Goal: Task Accomplishment & Management: Use online tool/utility

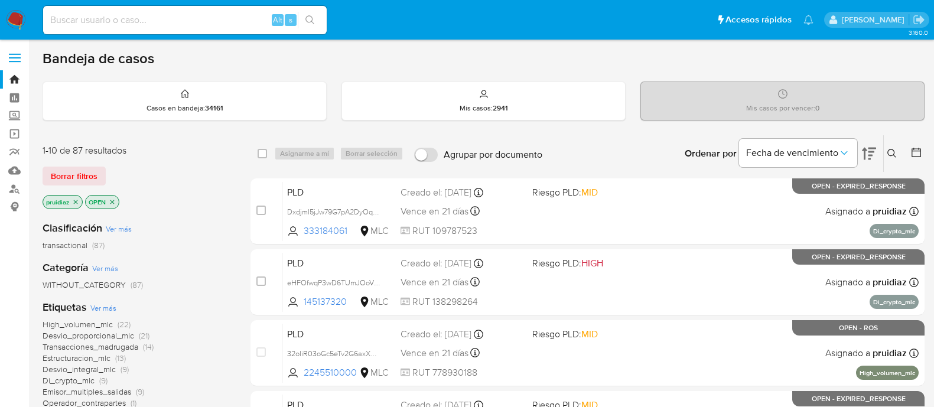
scroll to position [189, 0]
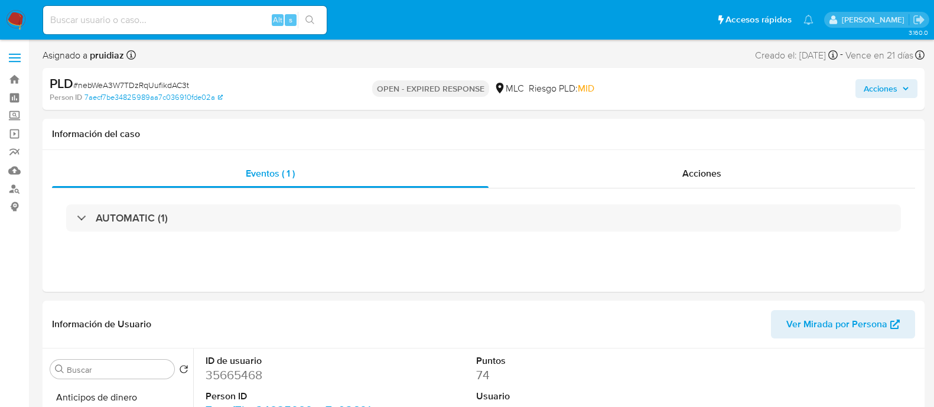
select select "10"
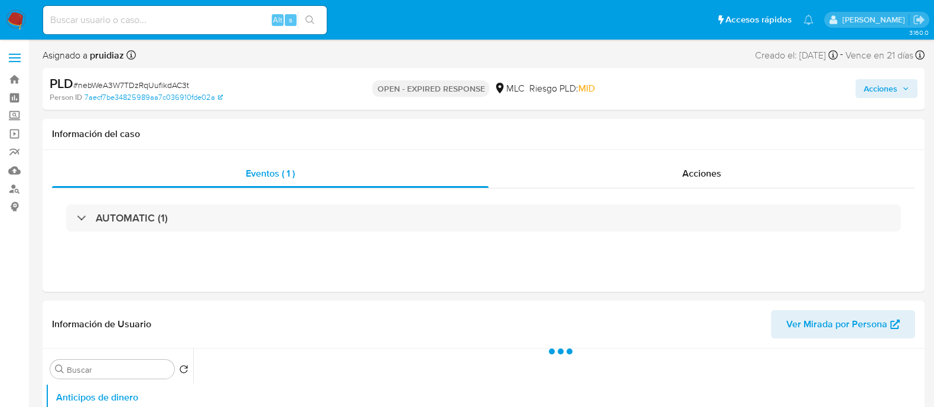
select select "10"
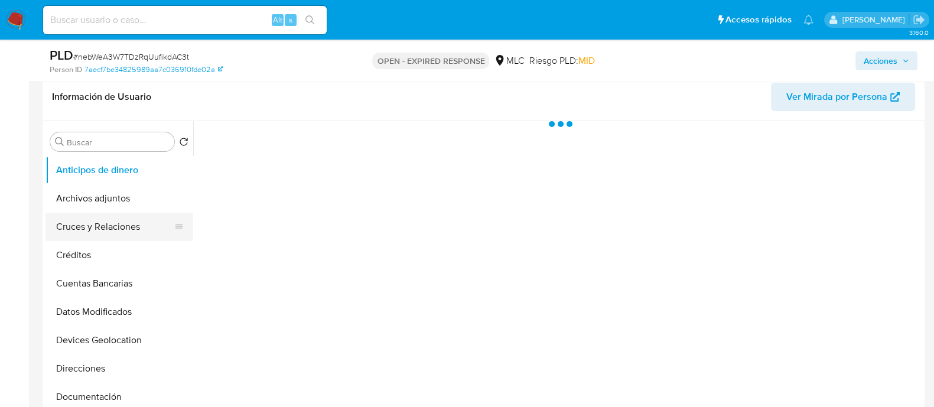
select select "10"
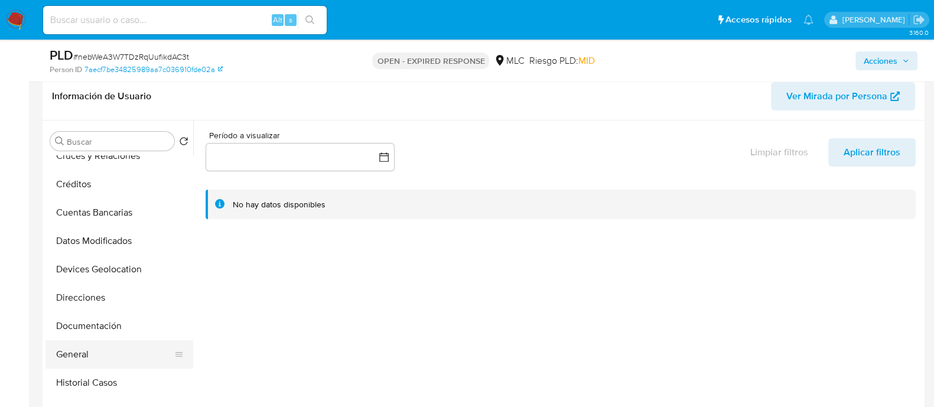
click at [70, 350] on button "General" at bounding box center [114, 354] width 138 height 28
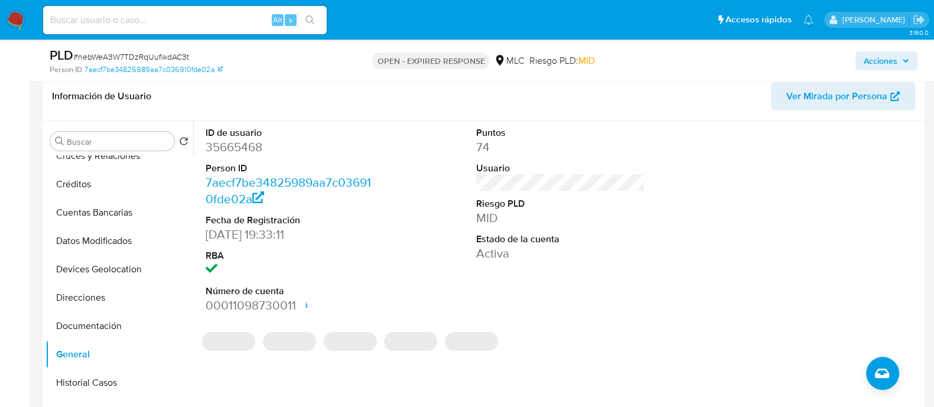
click at [243, 151] on dd "35665468" at bounding box center [289, 147] width 169 height 17
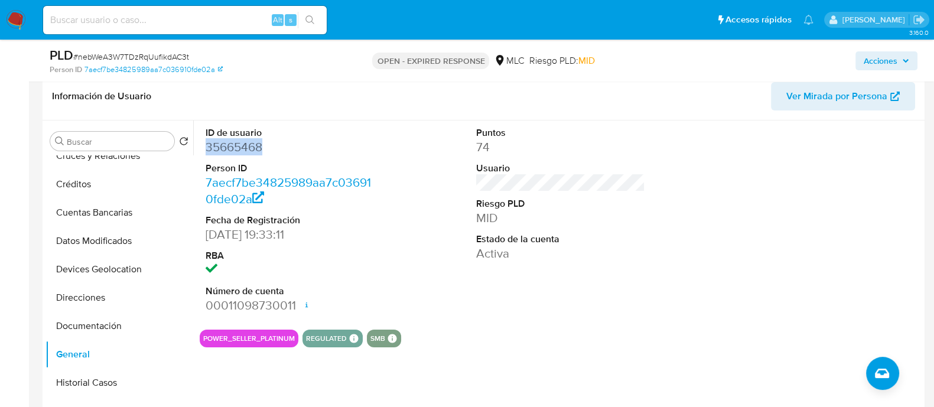
click at [243, 151] on dd "35665468" at bounding box center [289, 147] width 169 height 17
copy dd "35665468"
click at [231, 144] on dd "35665468" at bounding box center [289, 147] width 169 height 17
click at [165, 61] on span "# nebWeA3W7TDzRqUufikdAC3t" at bounding box center [131, 57] width 116 height 12
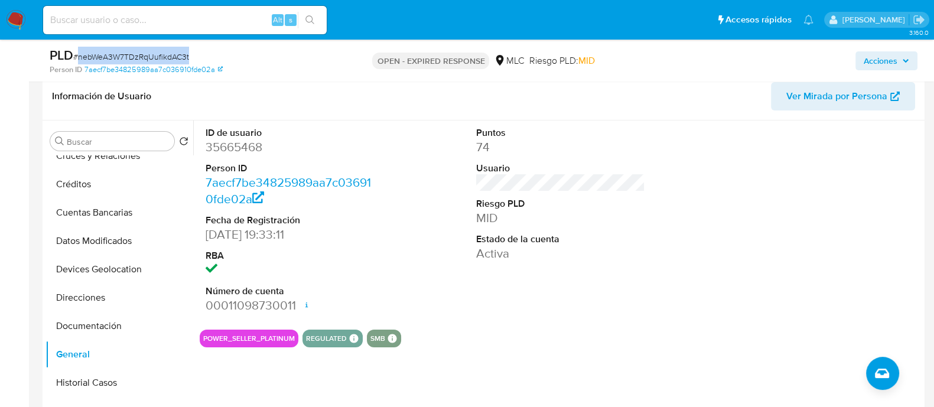
click at [165, 61] on span "# nebWeA3W7TDzRqUufikdAC3t" at bounding box center [131, 57] width 116 height 12
copy span "nebWeA3W7TDzRqUufikdAC3t"
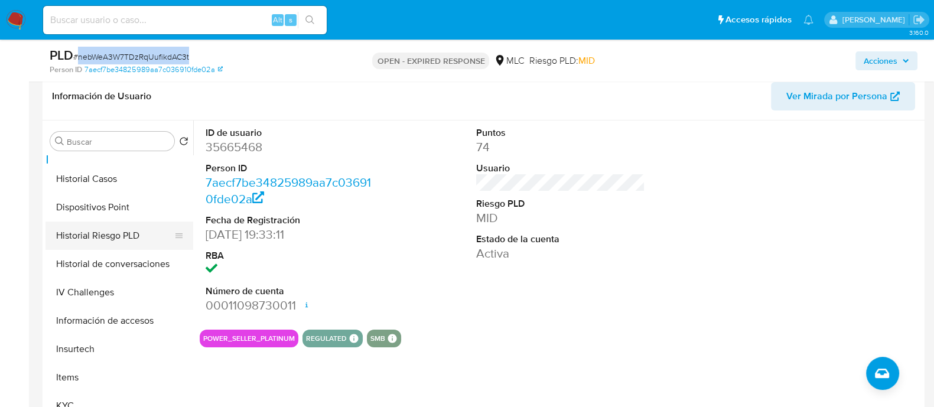
scroll to position [276, 0]
click at [74, 398] on button "KYC" at bounding box center [114, 404] width 138 height 28
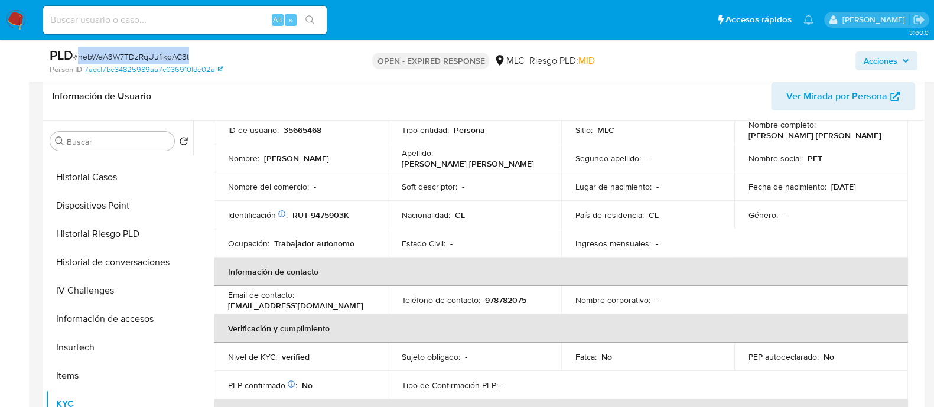
scroll to position [89, 0]
click at [332, 223] on td "Identificación Nº de serie: 110323819 : RUT 9475903K" at bounding box center [301, 215] width 174 height 28
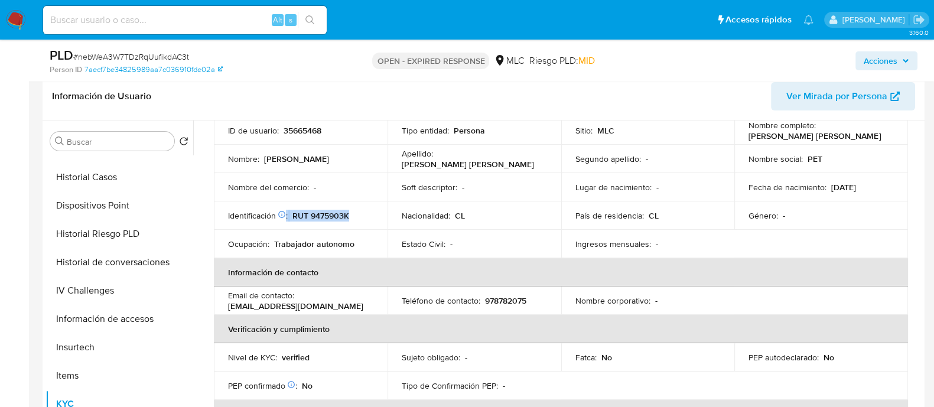
click at [338, 217] on p "RUT 9475903K" at bounding box center [320, 215] width 57 height 11
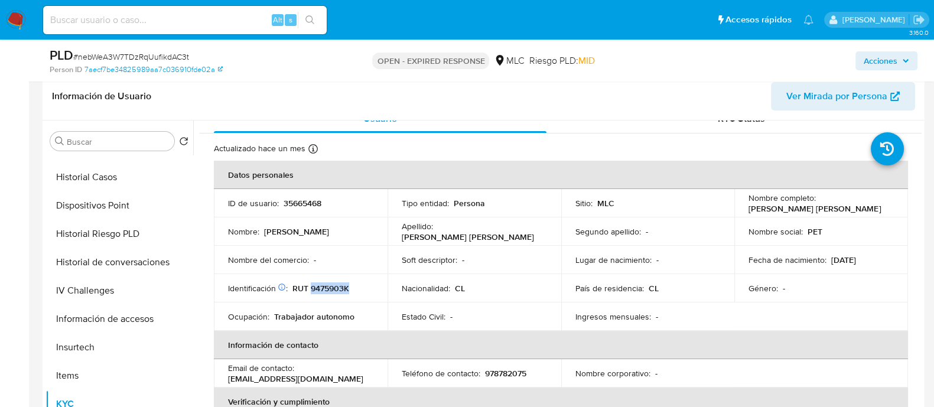
scroll to position [0, 0]
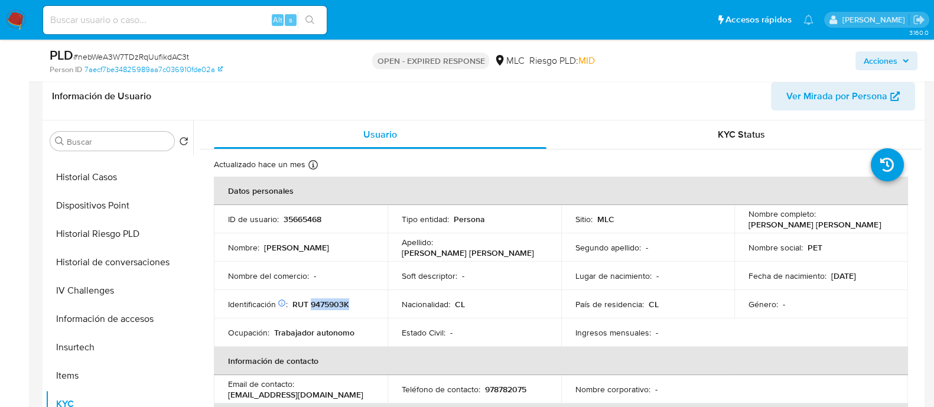
click at [325, 309] on p "RUT 9475903K" at bounding box center [320, 304] width 57 height 11
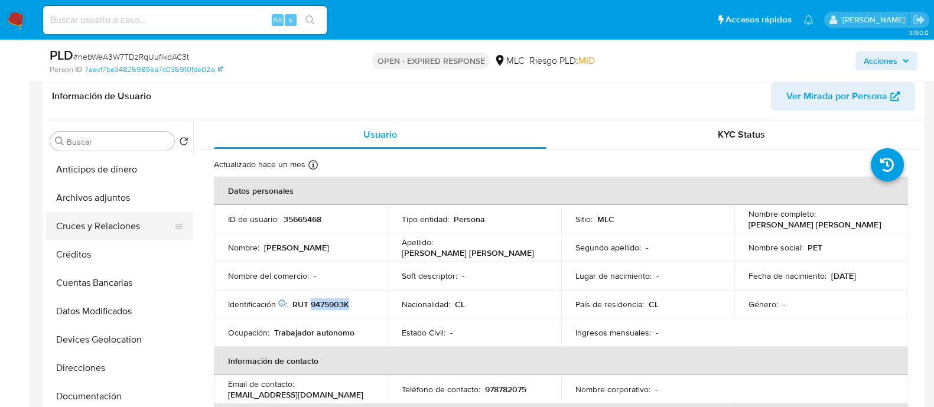
click at [58, 237] on button "Cruces y Relaciones" at bounding box center [114, 226] width 138 height 28
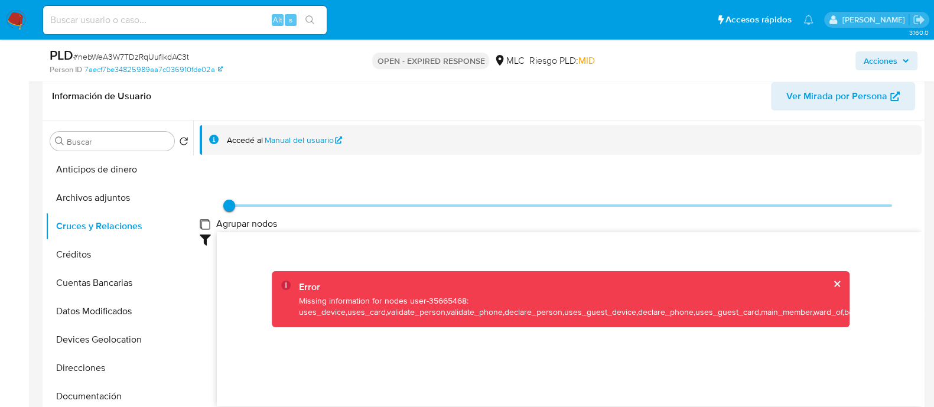
click at [203, 221] on group_nodes "Agrupar nodos" at bounding box center [204, 223] width 9 height 9
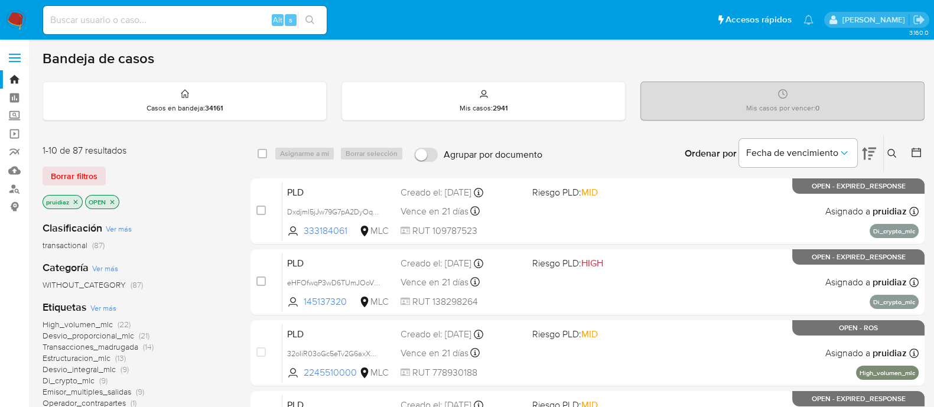
click at [873, 148] on icon at bounding box center [869, 154] width 14 height 12
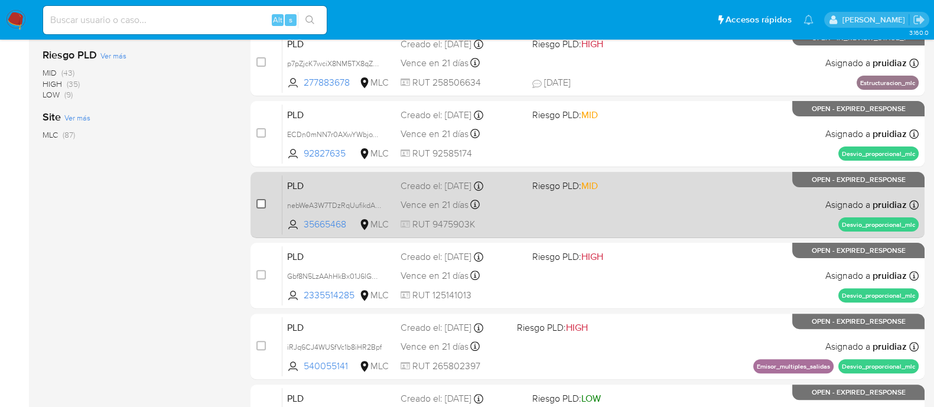
click at [263, 203] on input "checkbox" at bounding box center [260, 203] width 9 height 9
checkbox input "true"
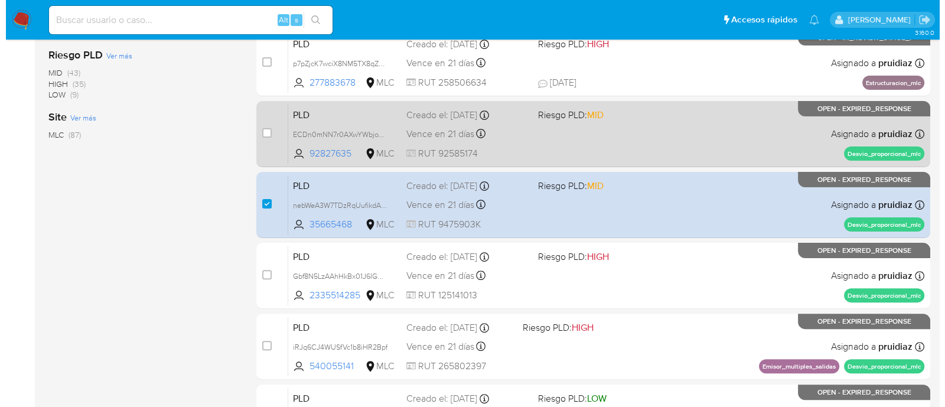
scroll to position [0, 0]
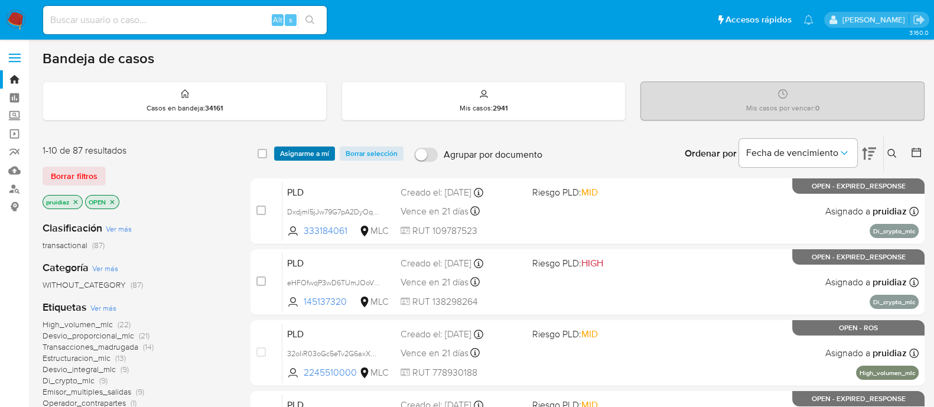
click at [311, 148] on span "Asignarme a mí" at bounding box center [304, 154] width 49 height 12
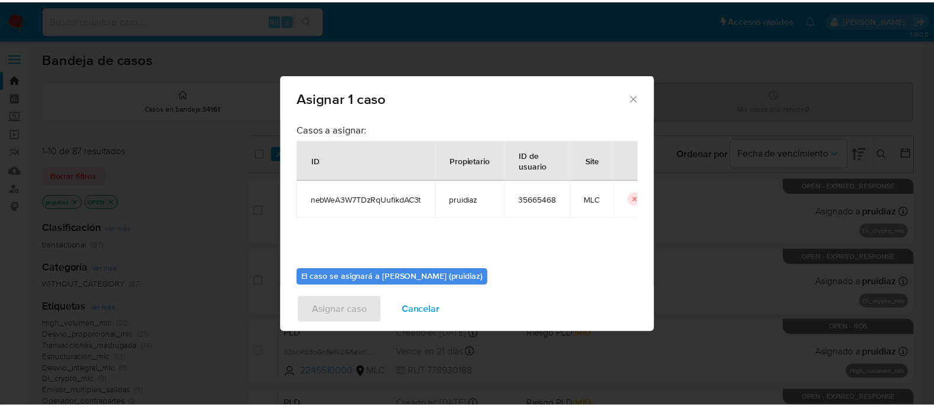
scroll to position [61, 0]
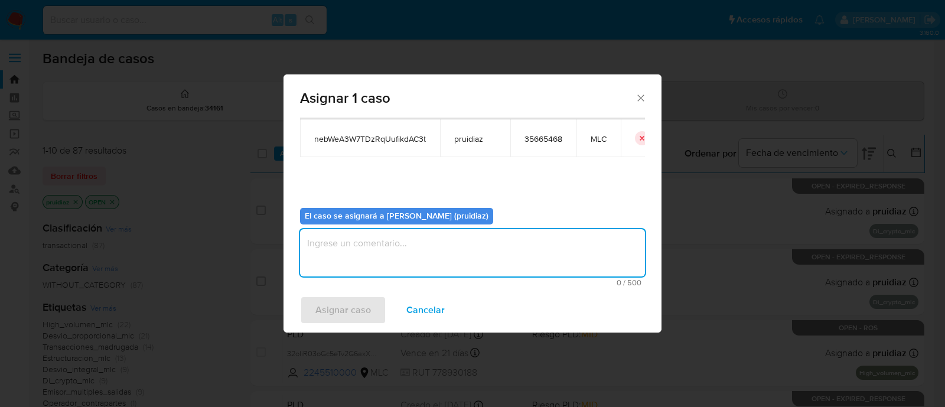
click at [456, 247] on textarea "assign-modal" at bounding box center [472, 252] width 345 height 47
type textarea "-"
click at [334, 314] on span "Asignar caso" at bounding box center [343, 310] width 56 height 26
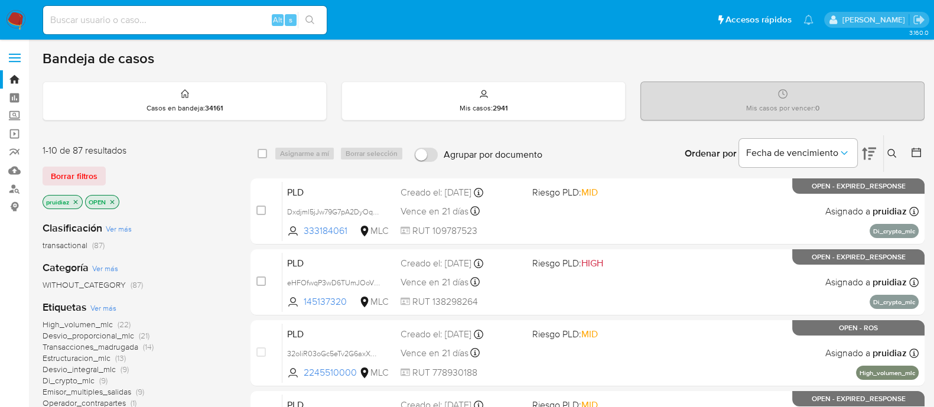
click at [654, 39] on nav "Pausado Ver notificaciones Alt s Accesos rápidos Presiona las siguientes teclas…" at bounding box center [467, 20] width 934 height 40
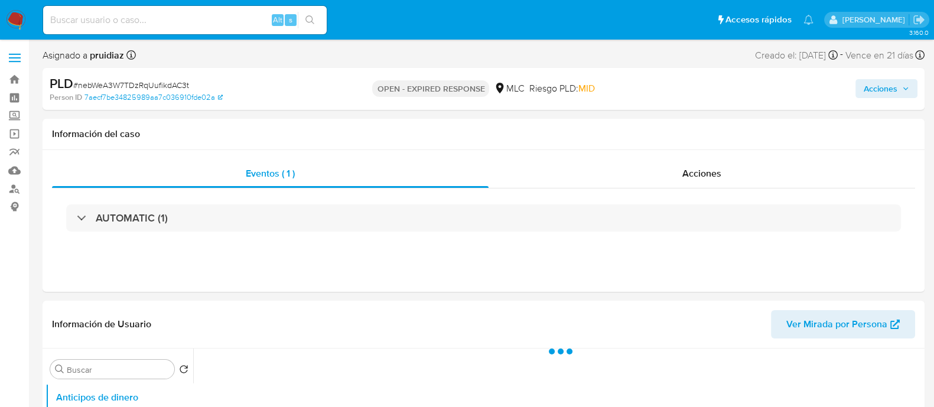
select select "10"
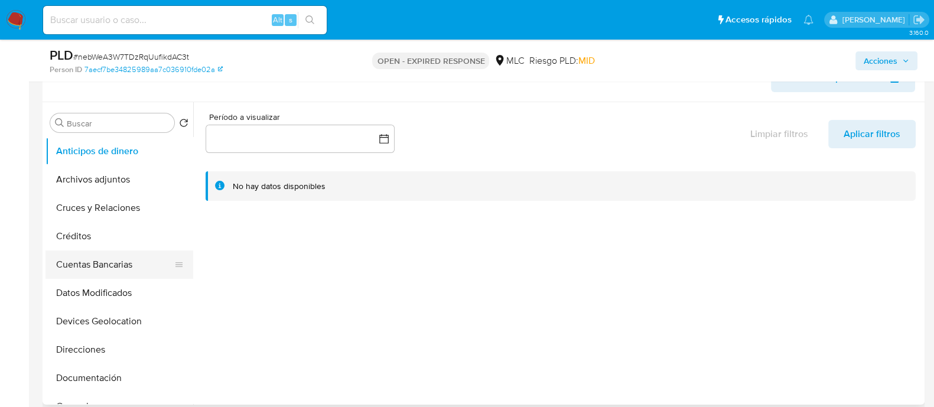
scroll to position [205, 0]
click at [97, 196] on button "Cruces y Relaciones" at bounding box center [114, 207] width 138 height 28
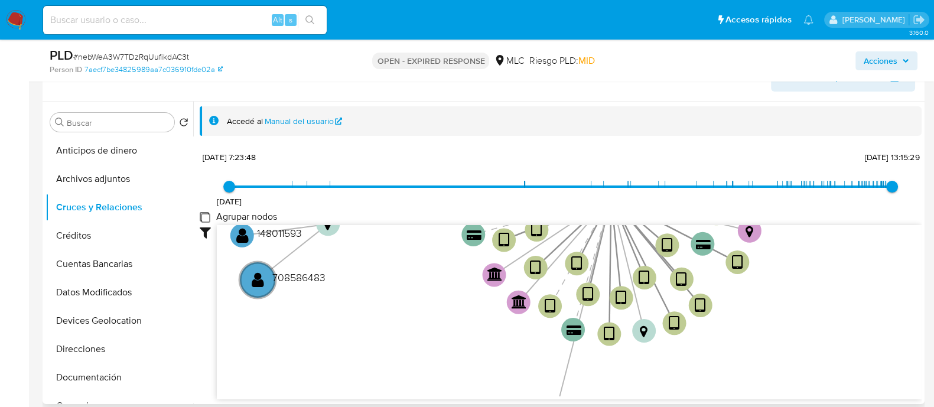
click at [205, 214] on group_nodes "Agrupar nodos" at bounding box center [204, 216] width 9 height 9
checkbox group_nodes "true"
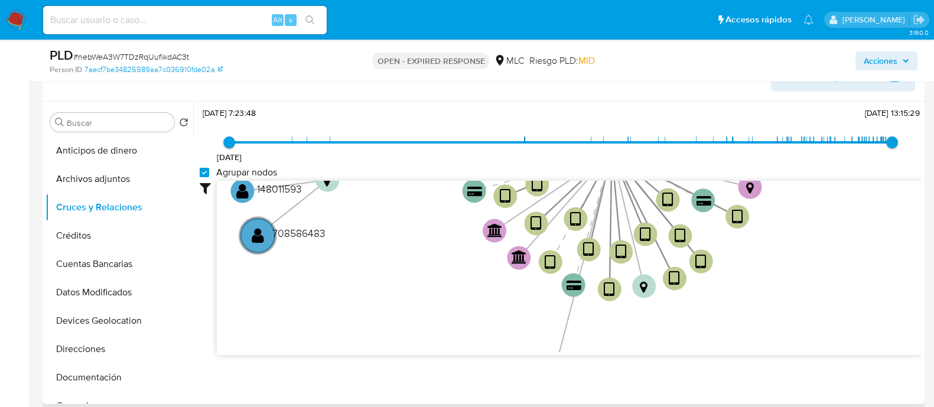
scroll to position [44, 0]
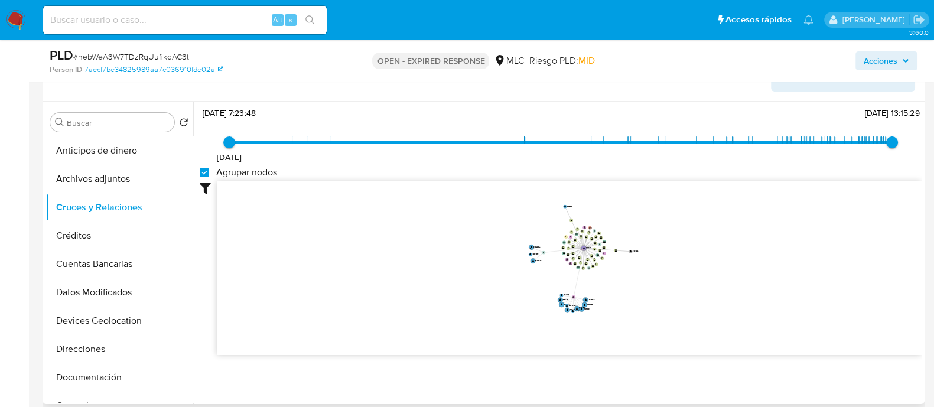
drag, startPoint x: 683, startPoint y: 243, endPoint x: 679, endPoint y: 276, distance: 32.7
click at [679, 276] on icon "device-68891f45c481025d58bcb54b  user-35665468  35665468 D device-64c8157b040…" at bounding box center [569, 266] width 704 height 171
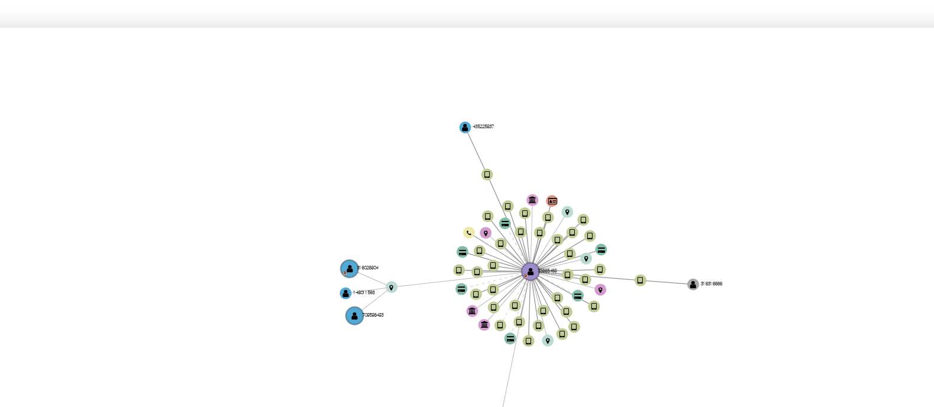
scroll to position [205, 0]
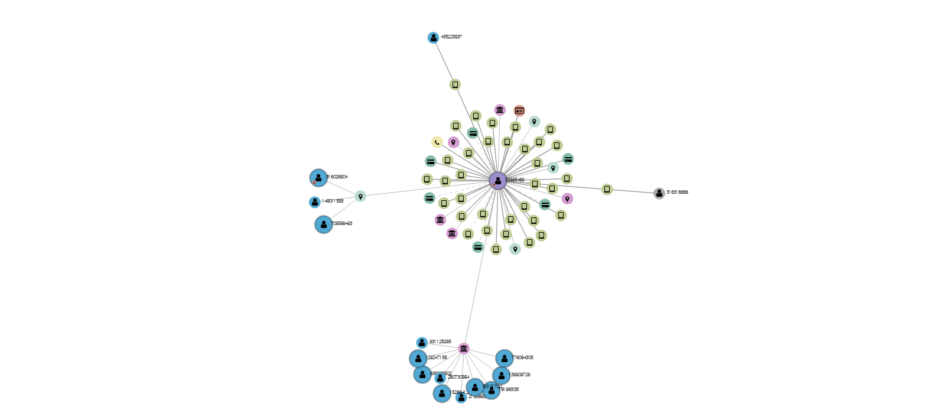
drag, startPoint x: 630, startPoint y: 227, endPoint x: 622, endPoint y: 218, distance: 12.1
click at [622, 218] on icon "device-68891f45c481025d58bcb54b  user-35665468  35665468 D device-64c8157b040…" at bounding box center [569, 266] width 704 height 171
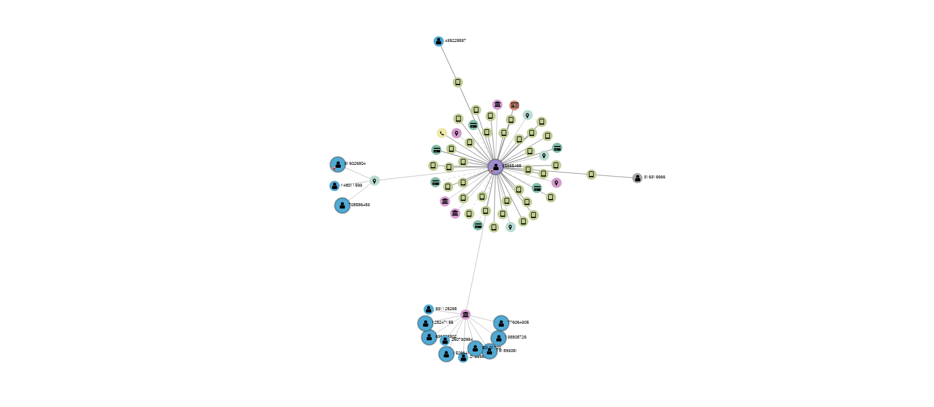
drag, startPoint x: 627, startPoint y: 219, endPoint x: 621, endPoint y: 217, distance: 6.2
click at [621, 217] on icon "device-68891f45c481025d58bcb54b  user-35665468  35665468 D device-64c8157b040…" at bounding box center [569, 266] width 704 height 171
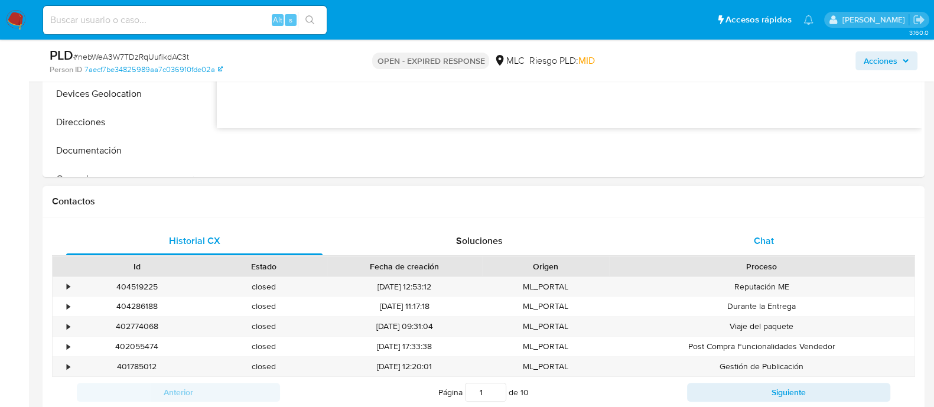
scroll to position [432, 0]
click at [778, 224] on div "Historial CX Soluciones Chat Id Estado Fecha de creación Origen Proceso • 40451…" at bounding box center [484, 317] width 882 height 200
click at [762, 239] on span "Chat" at bounding box center [763, 240] width 20 height 14
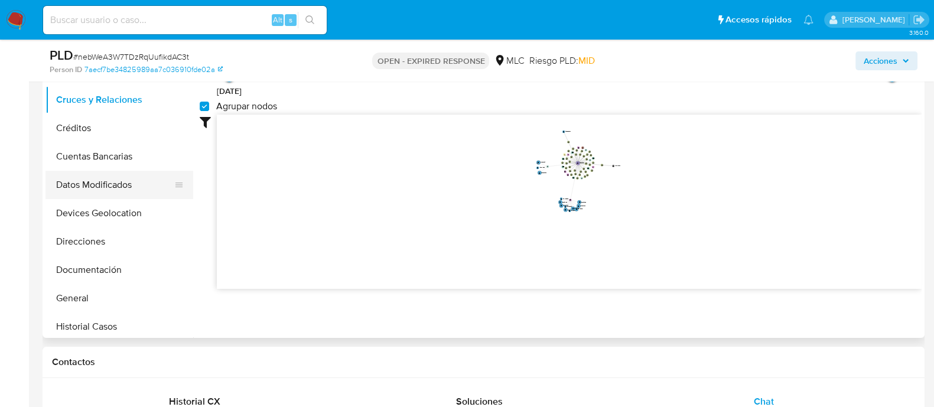
scroll to position [41, 0]
click at [89, 264] on button "Documentación" at bounding box center [114, 270] width 138 height 28
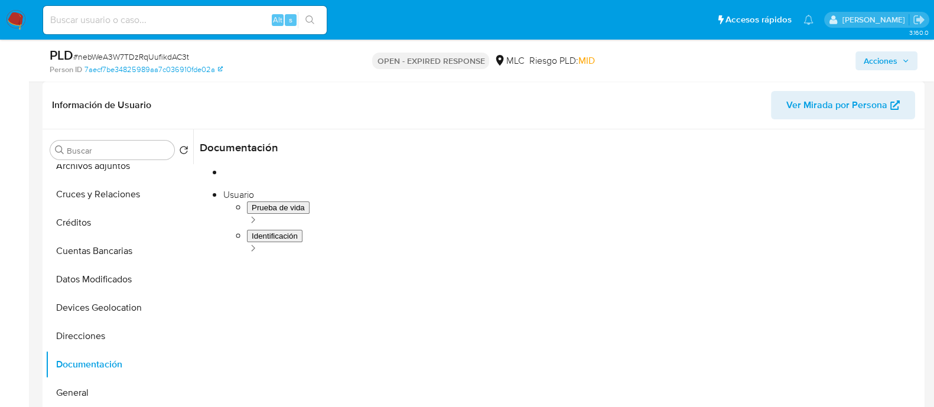
scroll to position [172, 0]
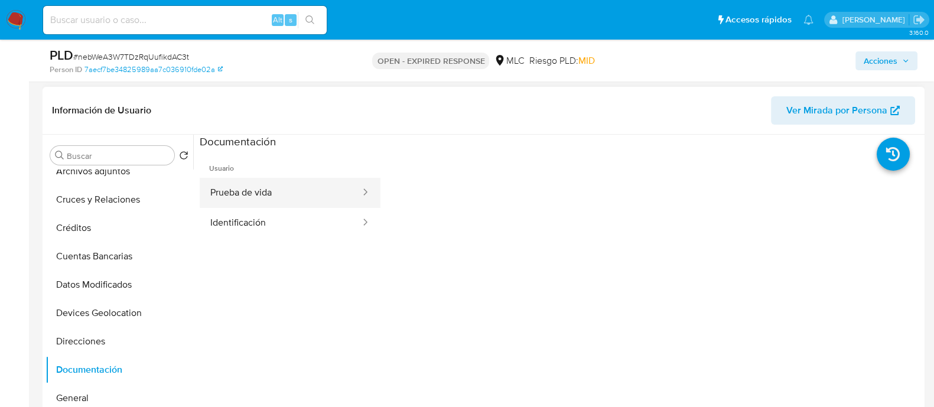
click at [278, 187] on button "Prueba de vida" at bounding box center [281, 193] width 162 height 30
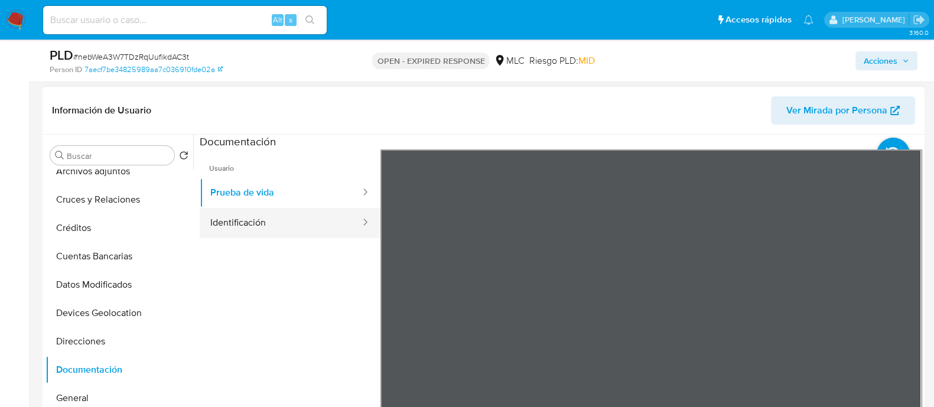
click at [246, 213] on button "Identificación" at bounding box center [281, 223] width 162 height 30
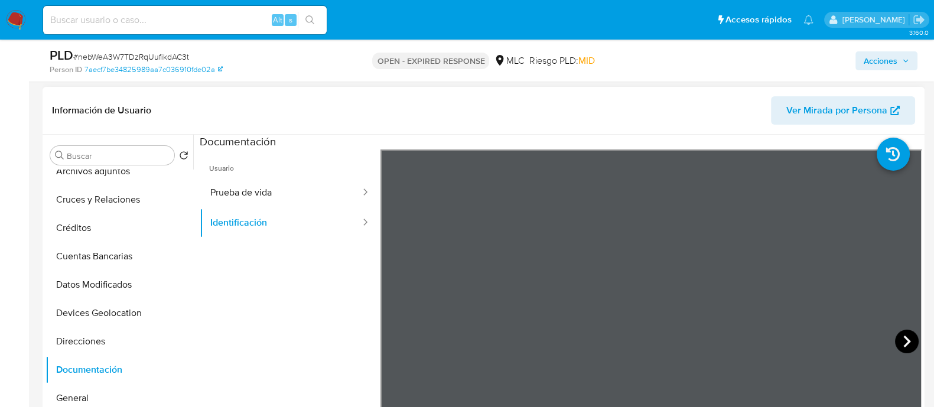
click at [895, 335] on icon at bounding box center [907, 342] width 24 height 24
click at [262, 194] on button "Prueba de vida" at bounding box center [281, 193] width 162 height 30
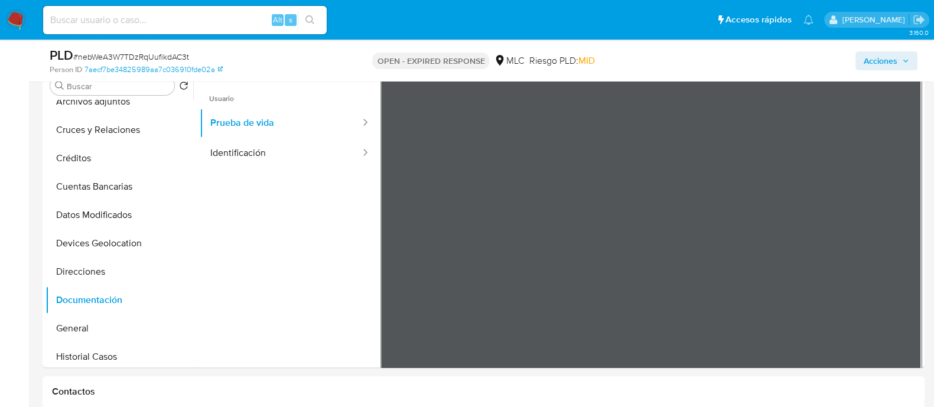
drag, startPoint x: 691, startPoint y: 249, endPoint x: 697, endPoint y: 238, distance: 12.2
click at [697, 238] on div at bounding box center [650, 273] width 541 height 387
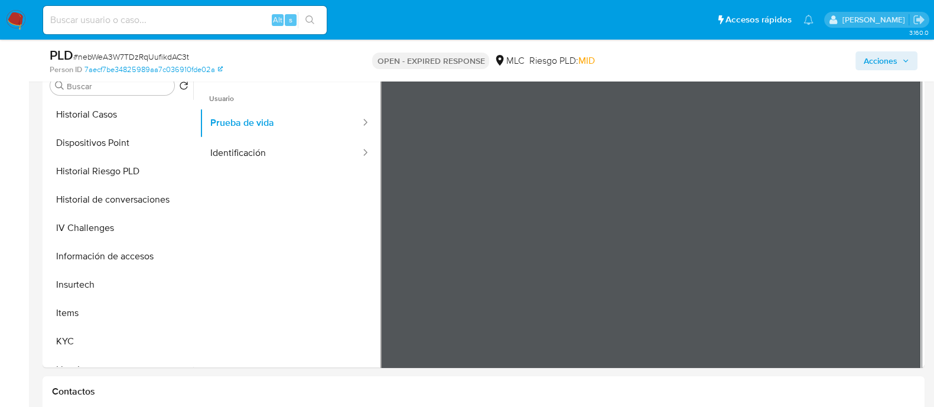
scroll to position [338, 0]
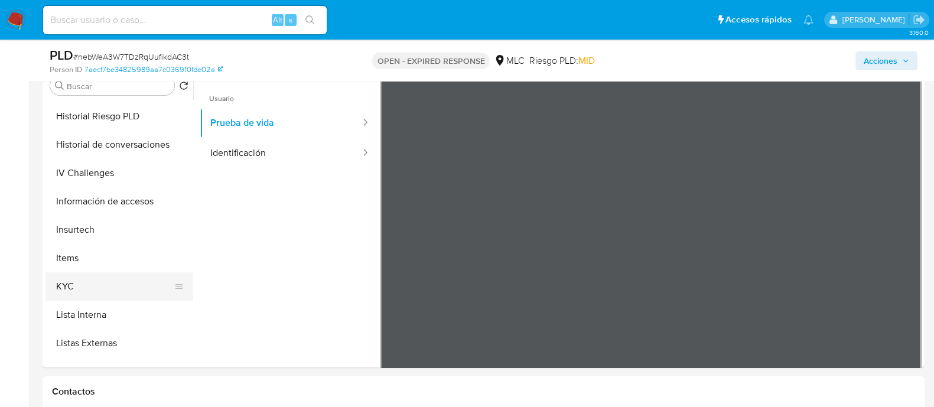
click at [75, 289] on button "KYC" at bounding box center [114, 286] width 138 height 28
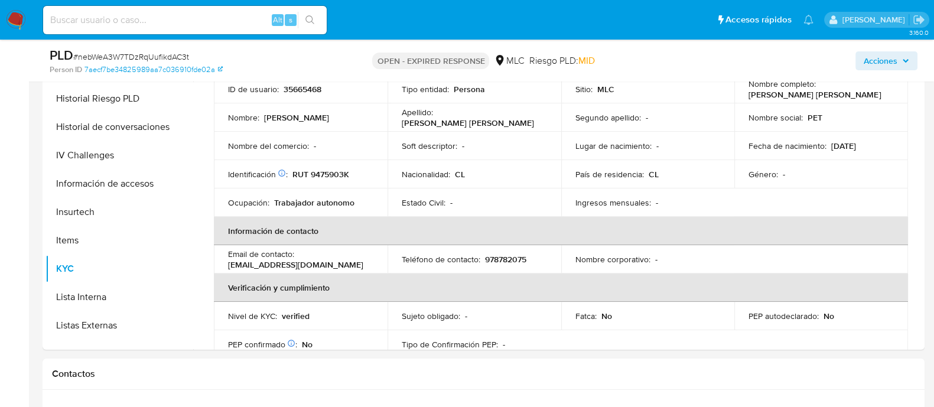
scroll to position [0, 0]
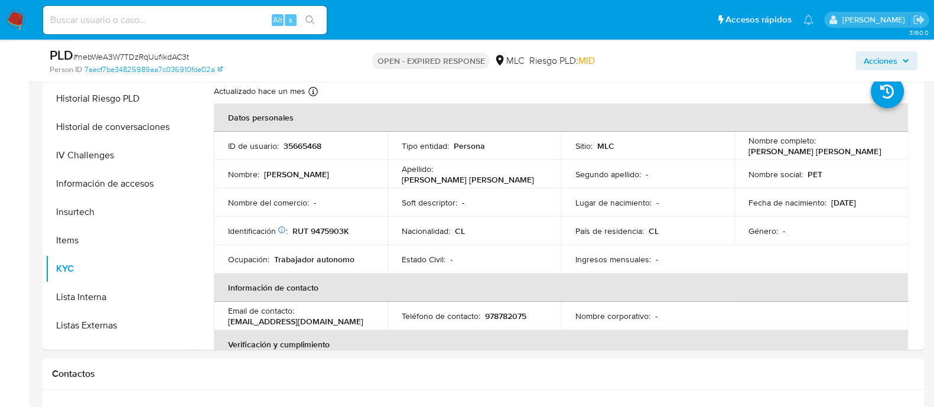
drag, startPoint x: 875, startPoint y: 151, endPoint x: 737, endPoint y: 152, distance: 138.2
click at [737, 152] on td "Nombre completo : Artemio Carmelo Cabrera Cáceres" at bounding box center [821, 146] width 174 height 28
copy p "[PERSON_NAME] [PERSON_NAME]"
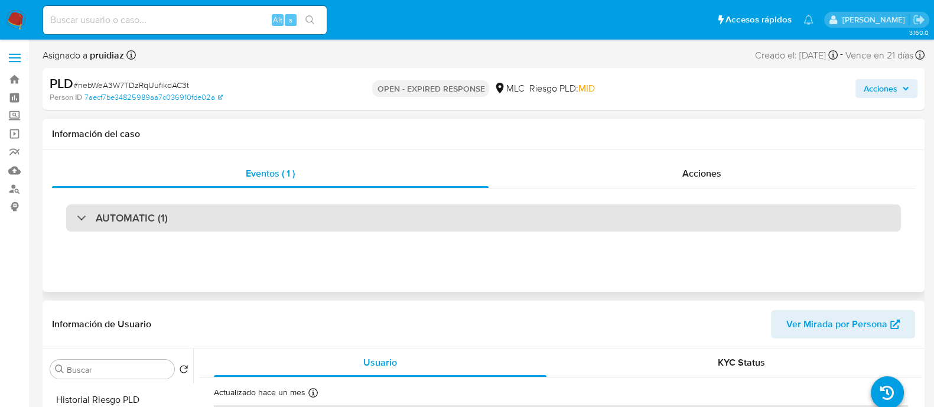
click at [152, 230] on div "AUTOMATIC (1)" at bounding box center [483, 217] width 834 height 27
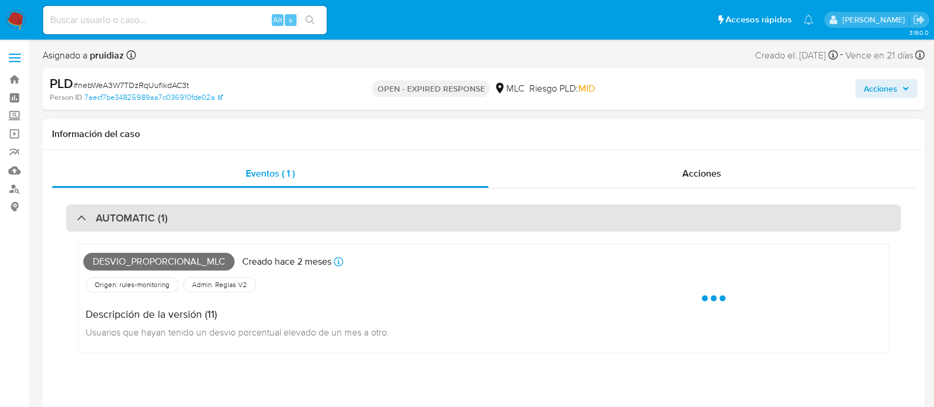
click at [169, 225] on div "AUTOMATIC (1)" at bounding box center [483, 217] width 834 height 27
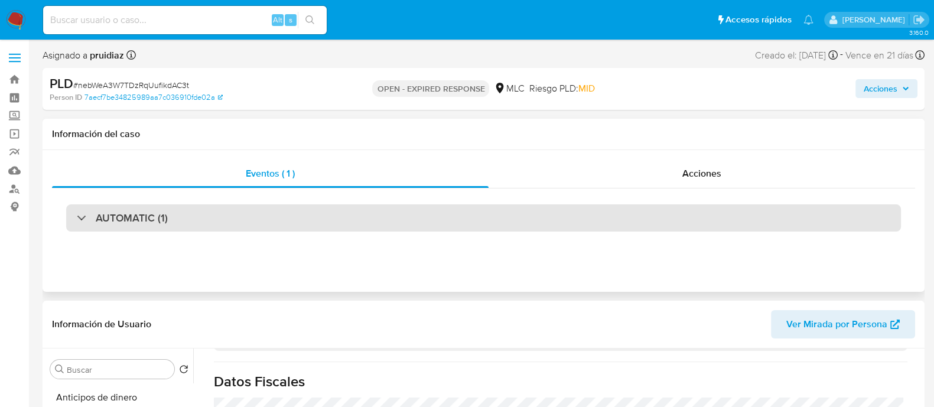
click at [136, 222] on h3 "AUTOMATIC (1)" at bounding box center [132, 217] width 72 height 13
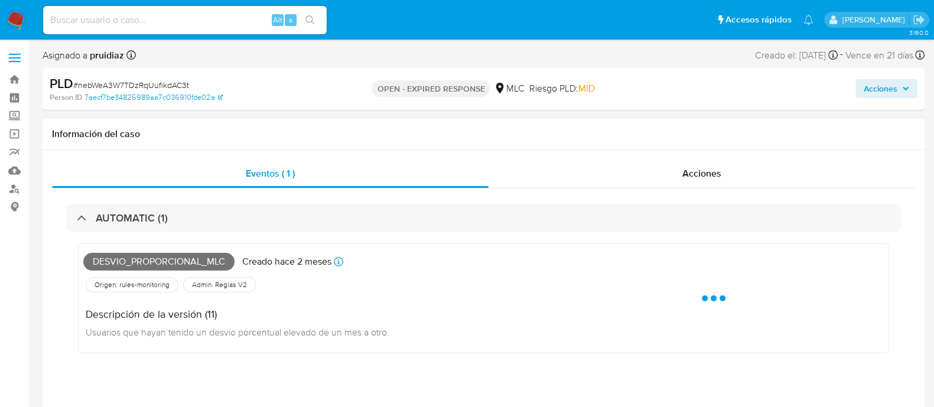
click at [103, 255] on span "Desvio_proporcional_mlc" at bounding box center [158, 262] width 151 height 18
copy span "Desvio_proporcional_mlc"
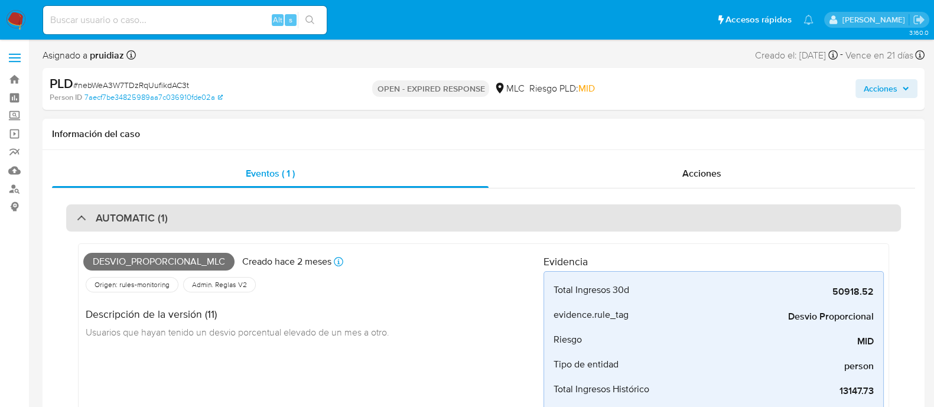
click at [184, 215] on div "AUTOMATIC (1)" at bounding box center [483, 217] width 834 height 27
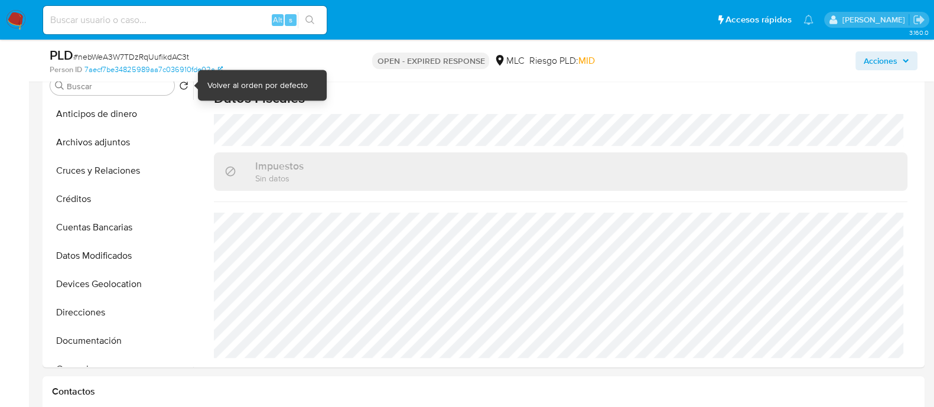
scroll to position [249, 0]
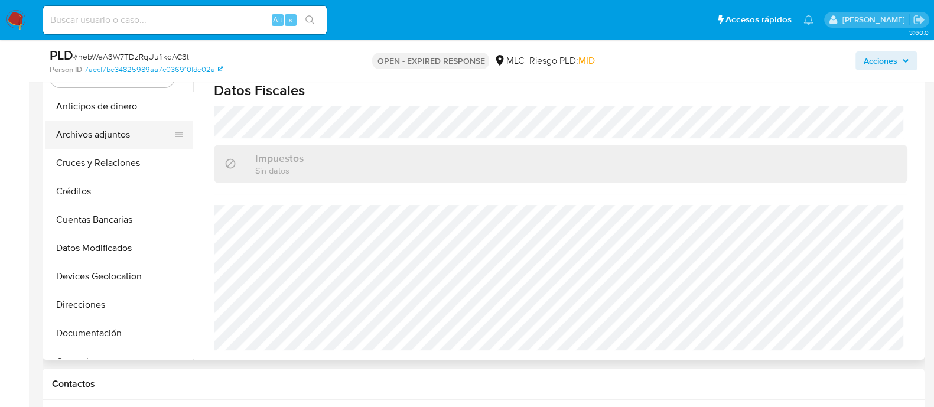
click at [117, 126] on button "Archivos adjuntos" at bounding box center [114, 134] width 138 height 28
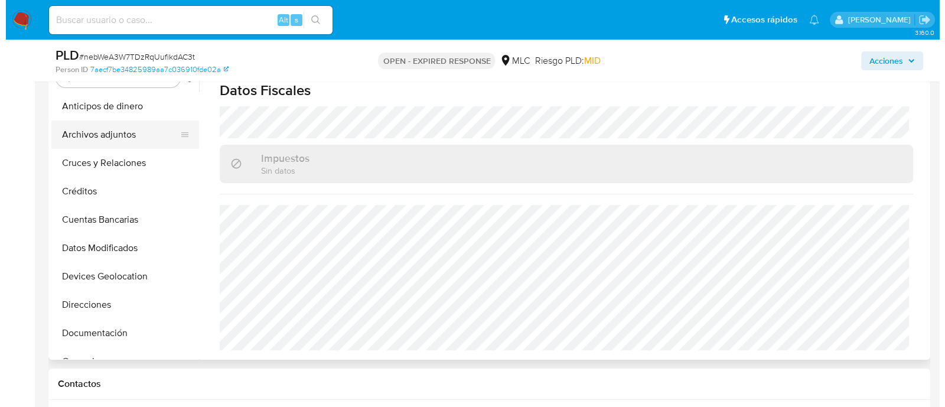
scroll to position [0, 0]
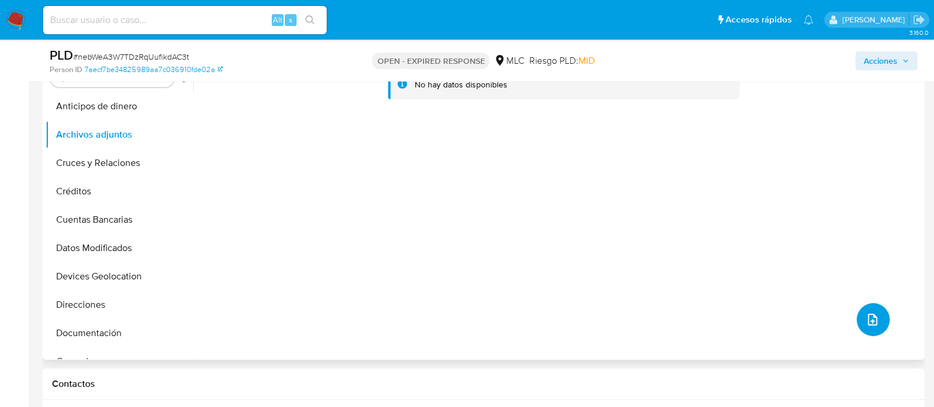
click at [859, 309] on button "upload-file" at bounding box center [872, 319] width 33 height 33
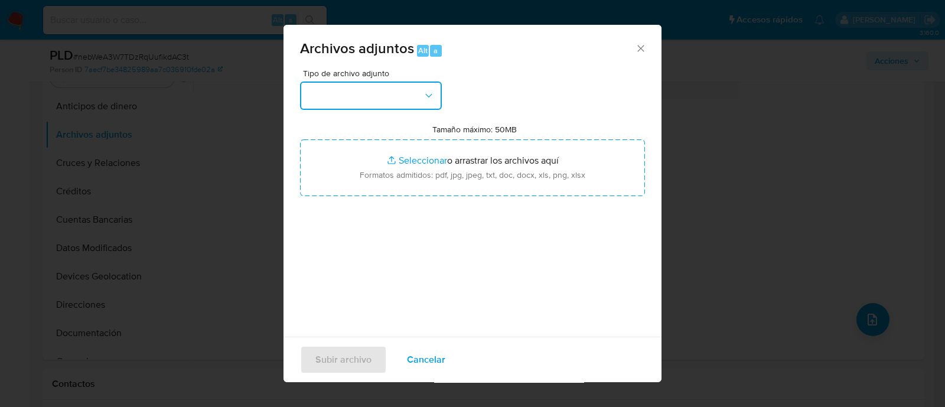
click at [364, 93] on button "button" at bounding box center [371, 95] width 142 height 28
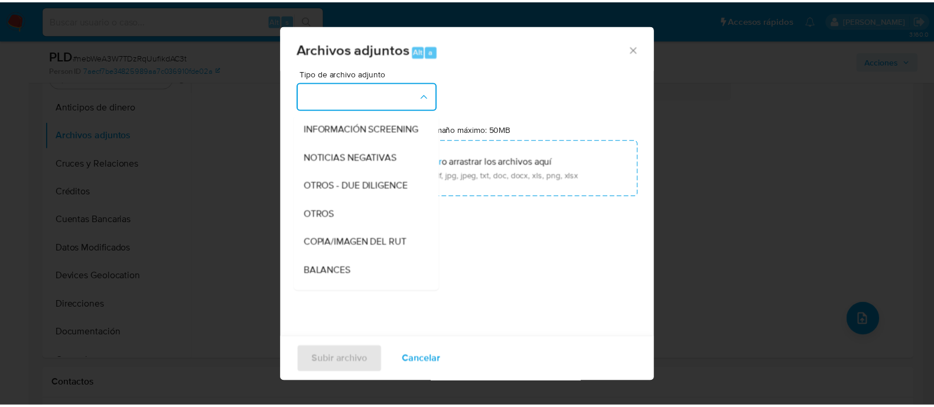
scroll to position [112, 0]
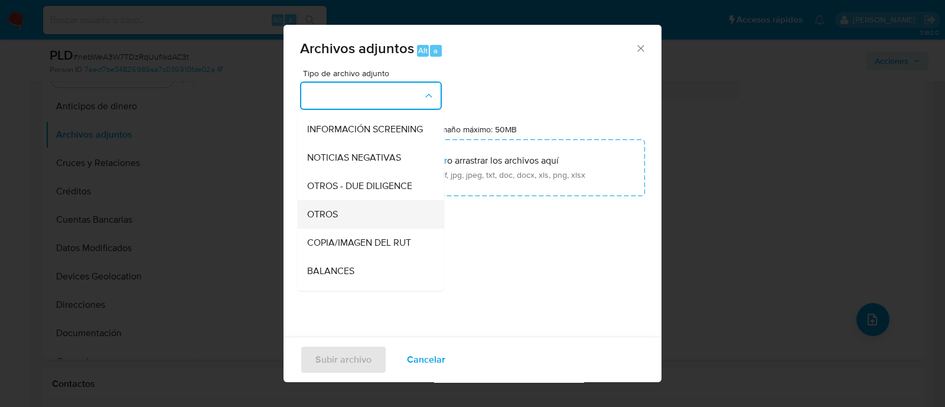
click at [321, 217] on div "OTROS" at bounding box center [367, 214] width 120 height 28
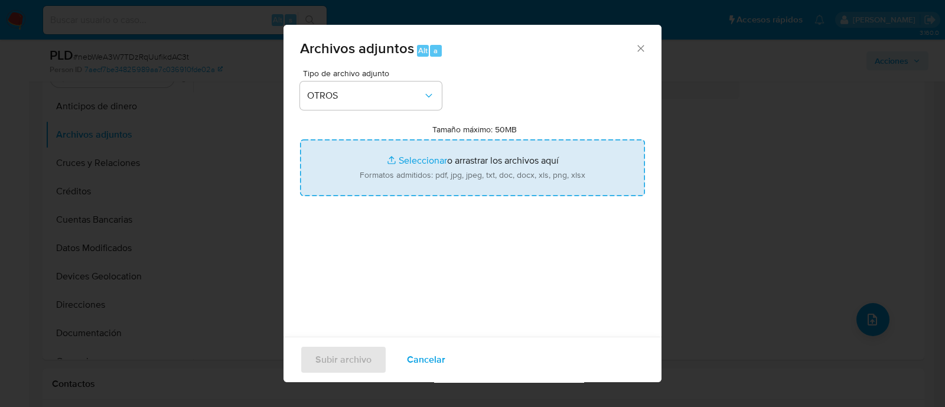
click at [424, 187] on input "Tamaño máximo: 50MB Seleccionar archivos" at bounding box center [472, 167] width 345 height 57
type input "C:\fakepath\35665468 - 19_08_2025.xlsx"
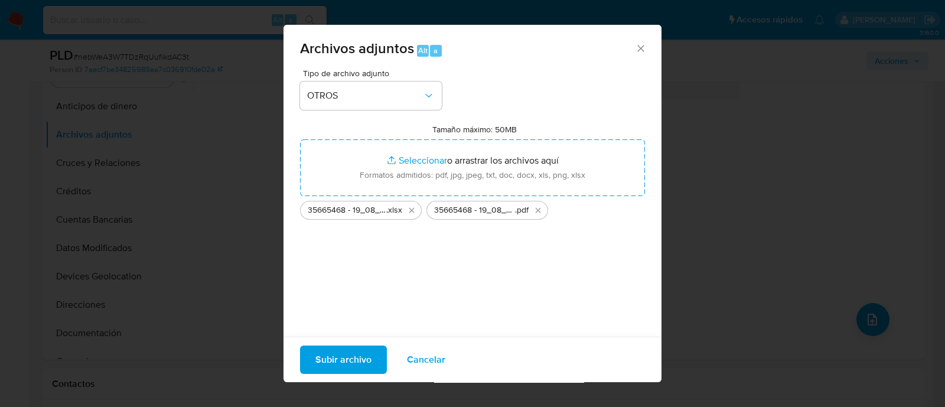
click at [341, 361] on span "Subir archivo" at bounding box center [343, 360] width 56 height 26
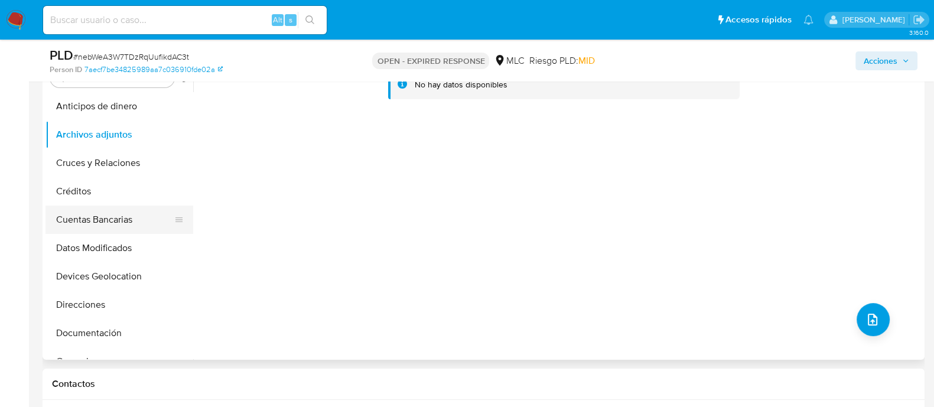
click at [96, 210] on button "Cuentas Bancarias" at bounding box center [114, 219] width 138 height 28
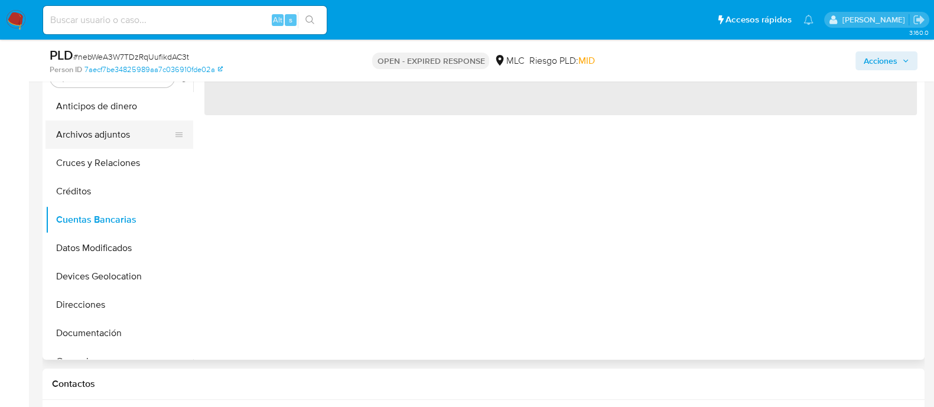
click at [100, 134] on button "Archivos adjuntos" at bounding box center [114, 134] width 138 height 28
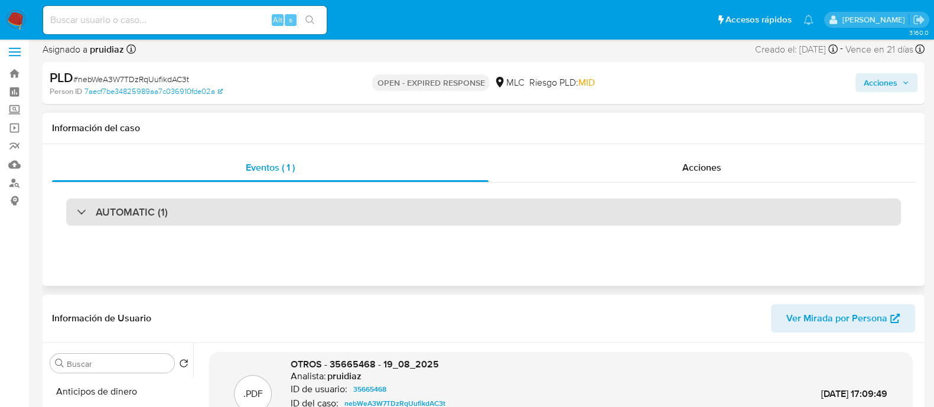
scroll to position [0, 0]
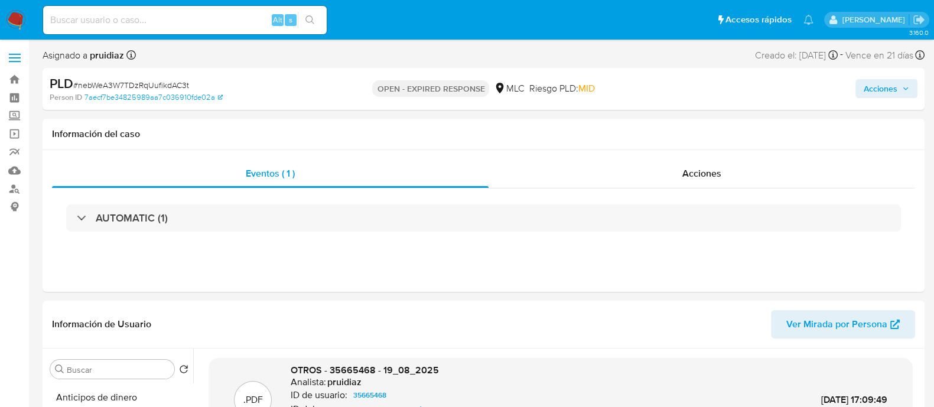
click at [131, 81] on span "# nebWeA3W7TDzRqUufikdAC3t" at bounding box center [131, 85] width 116 height 12
copy span "nebWeA3W7TDzRqUufikdAC3t"
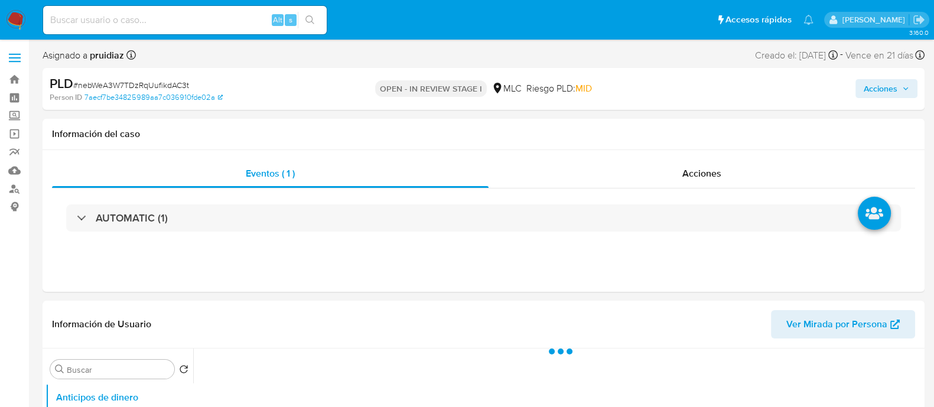
select select "10"
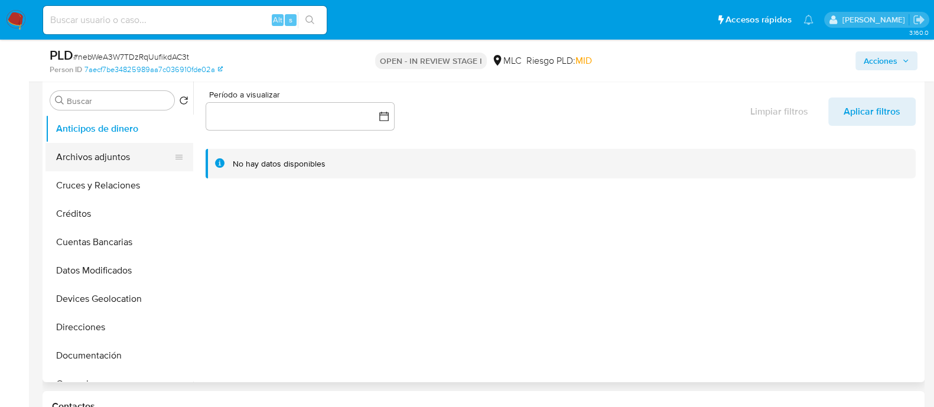
scroll to position [230, 0]
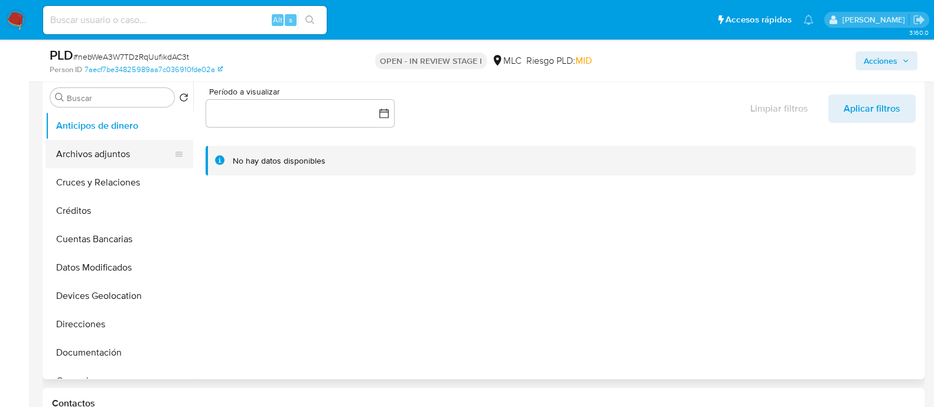
click at [106, 148] on button "Archivos adjuntos" at bounding box center [114, 154] width 138 height 28
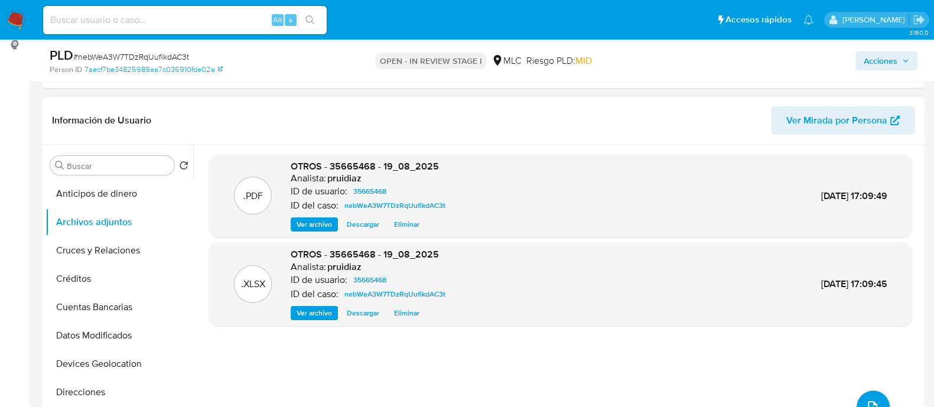
scroll to position [153, 0]
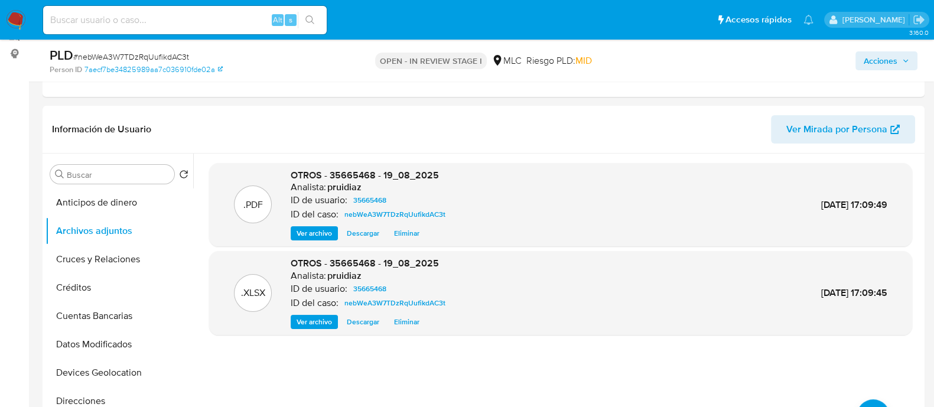
click at [876, 62] on span "Acciones" at bounding box center [880, 60] width 34 height 19
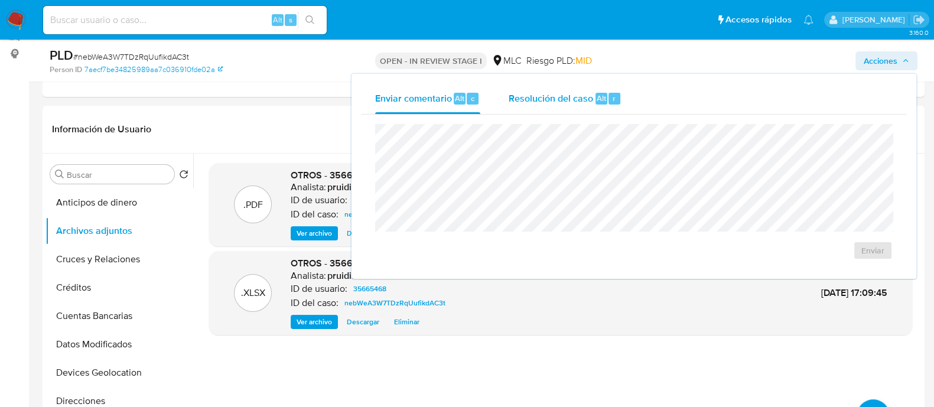
click at [567, 98] on span "Resolución del caso" at bounding box center [550, 98] width 84 height 14
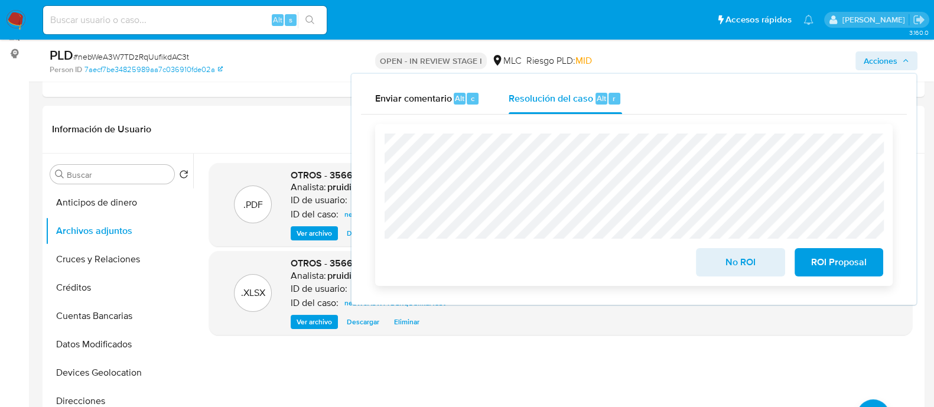
click at [745, 264] on span "No ROI" at bounding box center [740, 262] width 58 height 26
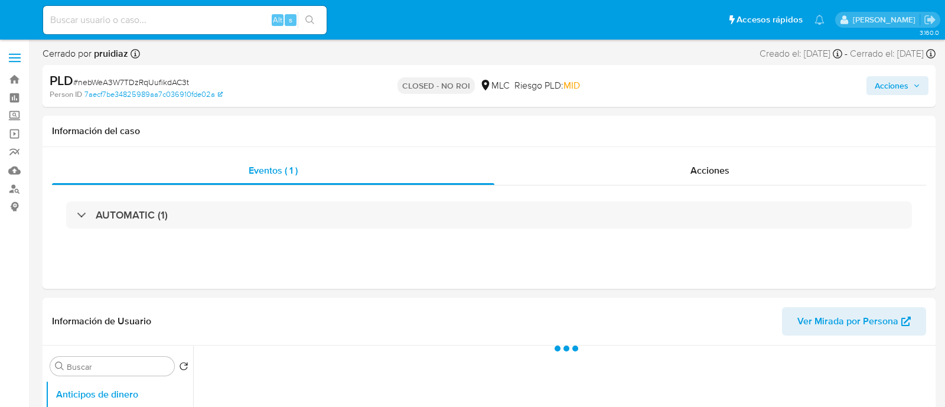
select select "10"
